Goal: Information Seeking & Learning: Learn about a topic

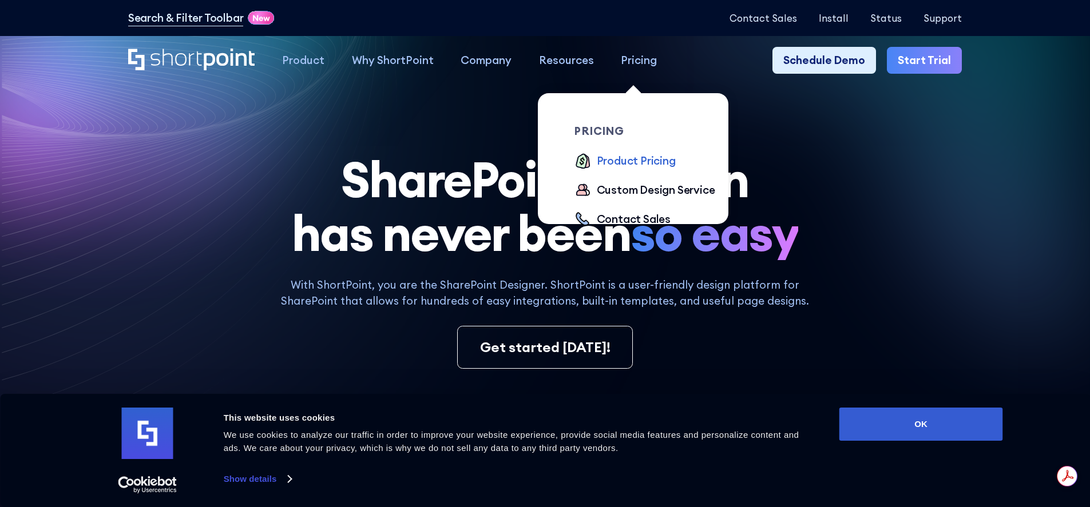
click at [655, 160] on div "Product Pricing" at bounding box center [636, 161] width 79 height 17
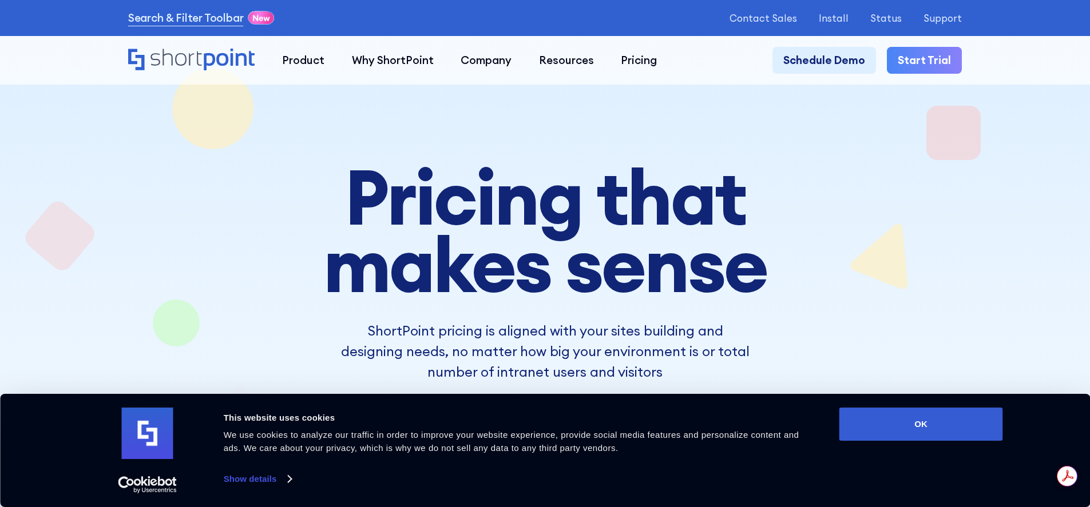
click at [904, 421] on button "OK" at bounding box center [921, 424] width 164 height 33
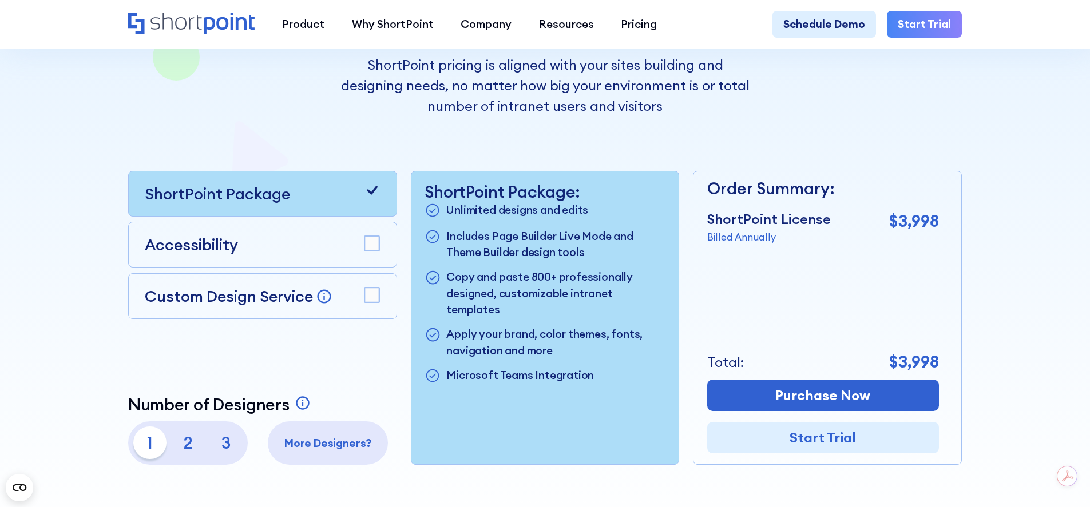
scroll to position [286, 0]
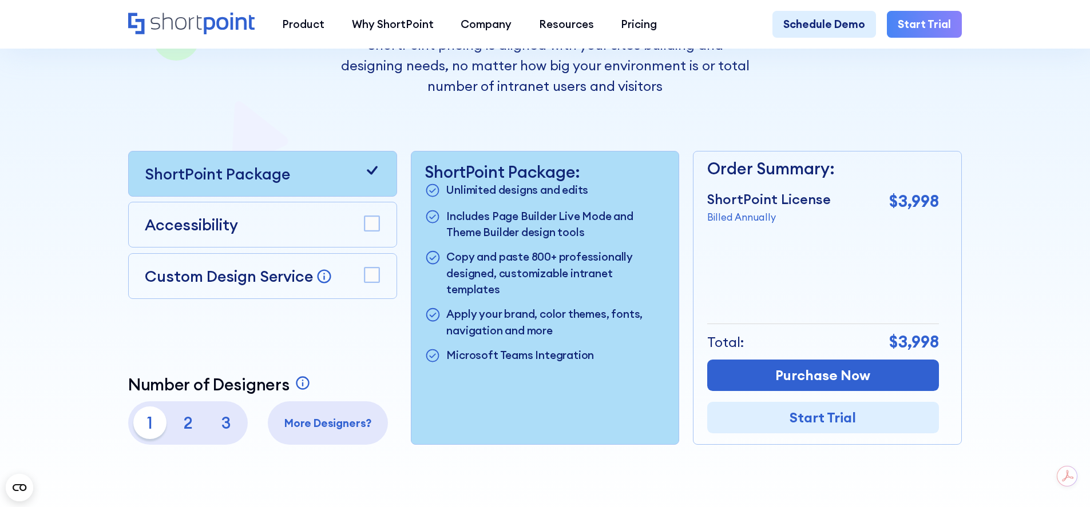
click at [378, 226] on rect at bounding box center [371, 224] width 15 height 15
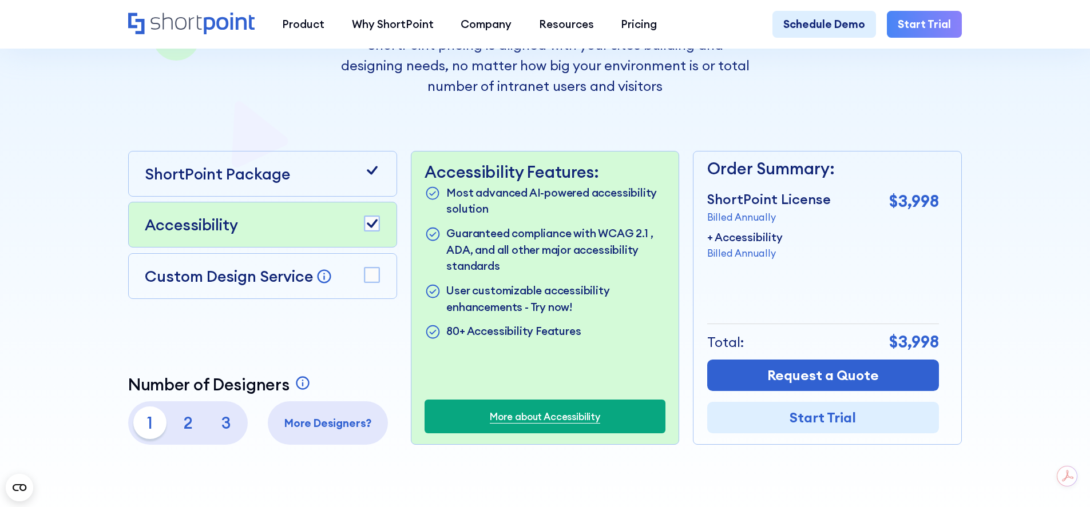
click at [375, 229] on rect at bounding box center [371, 224] width 15 height 15
click at [371, 179] on icon at bounding box center [372, 170] width 17 height 17
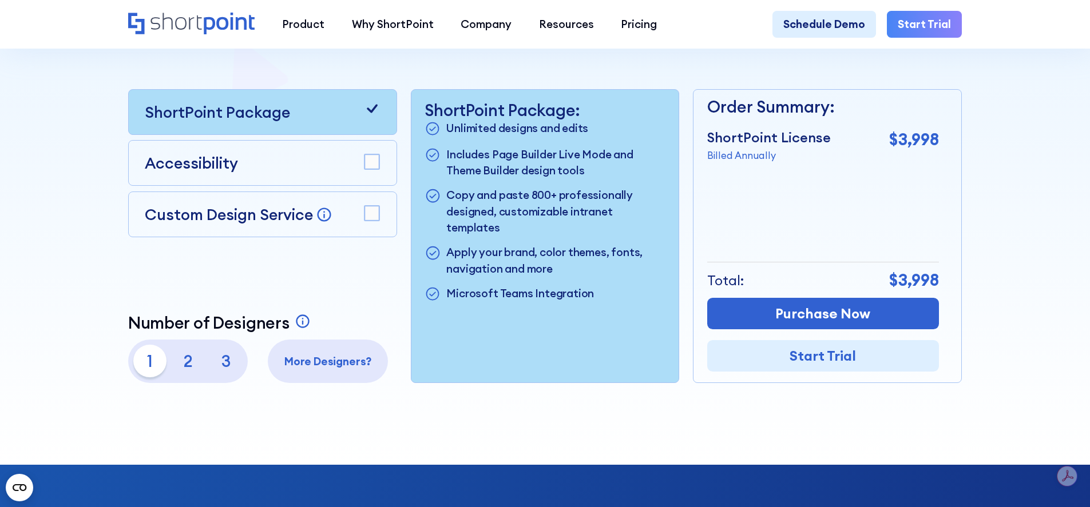
scroll to position [343, 0]
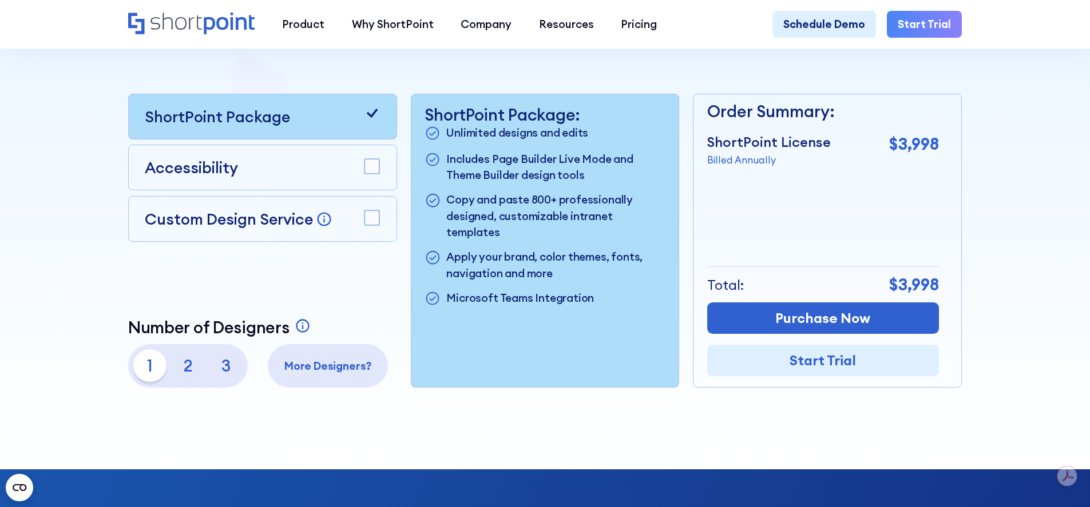
click at [181, 370] on p "2" at bounding box center [188, 366] width 33 height 33
click at [148, 374] on p "1" at bounding box center [149, 366] width 33 height 33
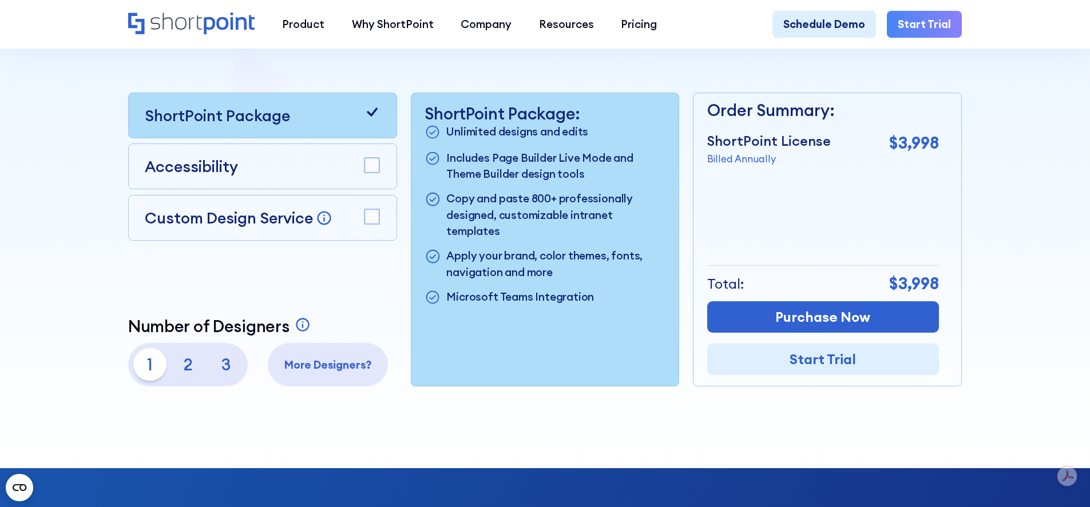
scroll to position [286, 0]
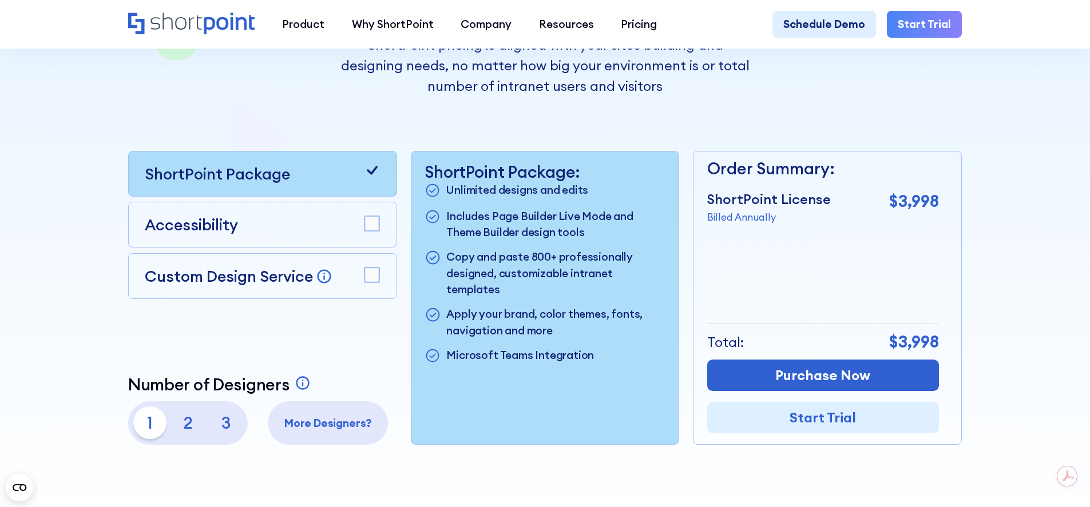
click at [740, 221] on p "Billed Annually" at bounding box center [769, 217] width 124 height 14
